Goal: Task Accomplishment & Management: Manage account settings

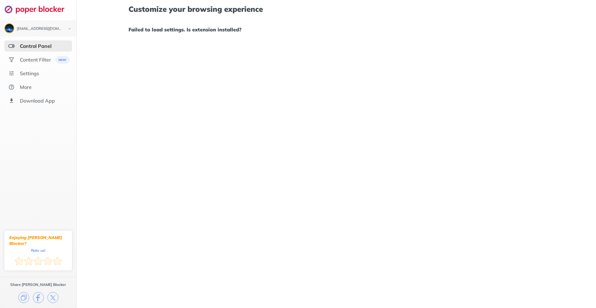
click at [38, 48] on div "Control Panel" at bounding box center [36, 46] width 32 height 6
click at [37, 56] on div "Content Filter" at bounding box center [35, 59] width 31 height 6
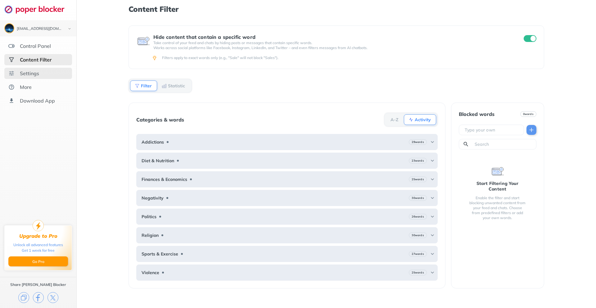
click at [33, 77] on div "Settings" at bounding box center [38, 73] width 68 height 11
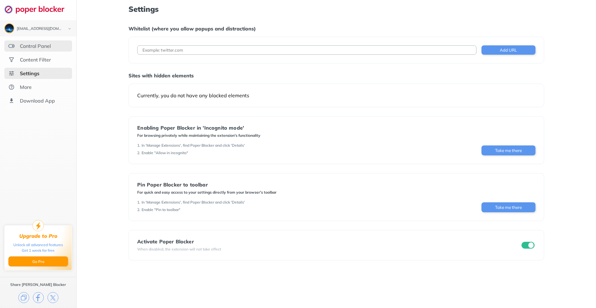
click at [52, 46] on div "Control Panel" at bounding box center [38, 45] width 68 height 11
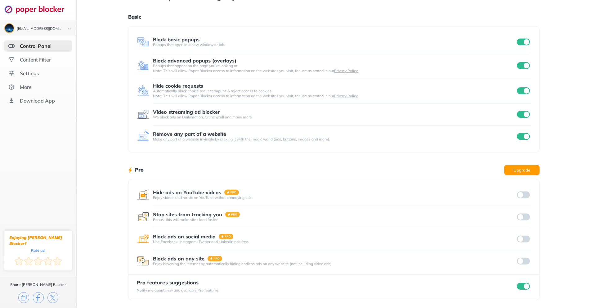
scroll to position [13, 0]
